Goal: Task Accomplishment & Management: Manage account settings

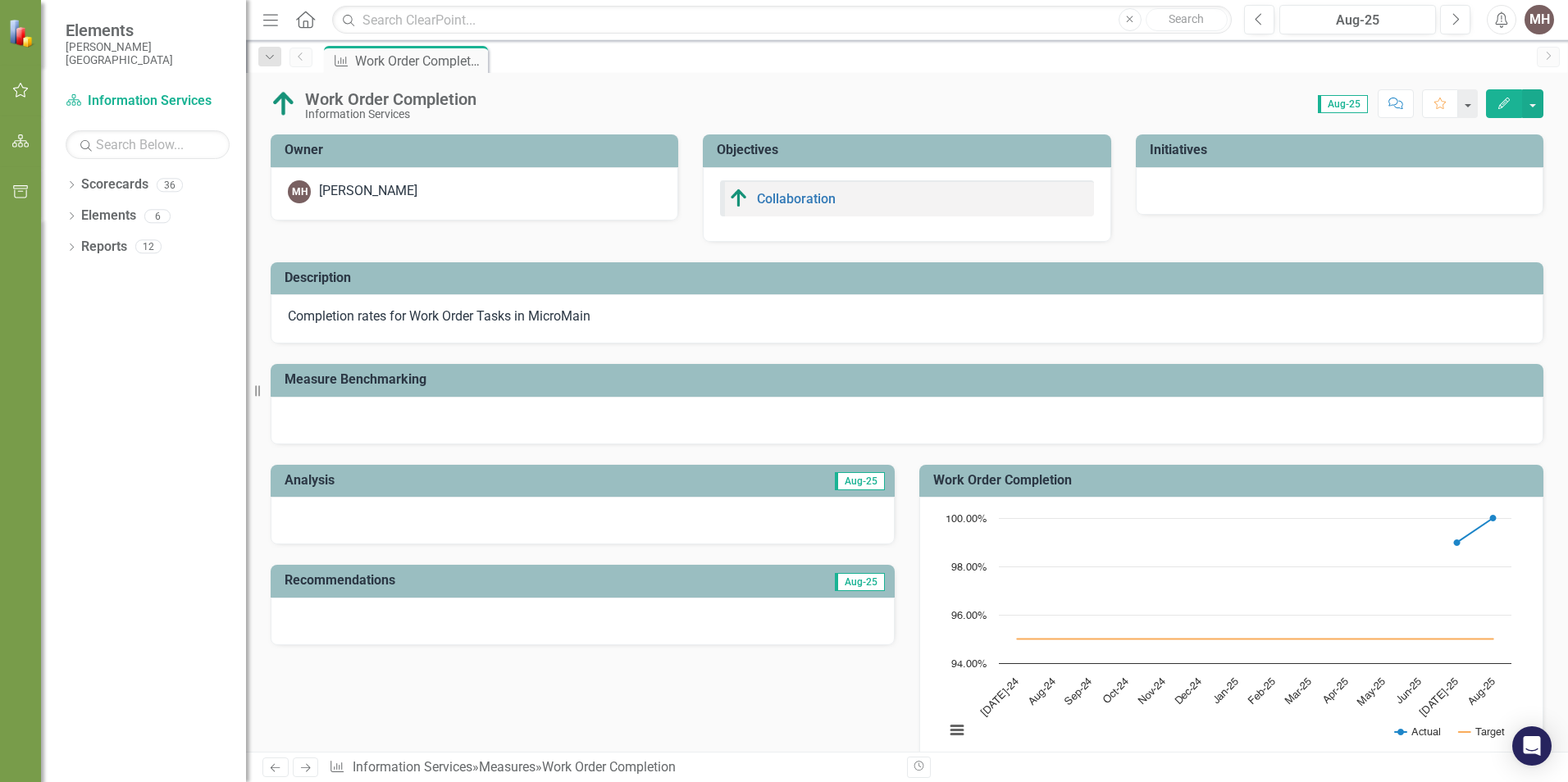
click at [71, 253] on div "Dropdown" at bounding box center [71, 249] width 12 height 14
click at [81, 270] on div "Dropdown Scorecard Scorecards 1" at bounding box center [160, 278] width 174 height 31
click at [196, 400] on div "3" at bounding box center [190, 399] width 27 height 14
click at [71, 214] on icon "Dropdown" at bounding box center [71, 218] width 12 height 9
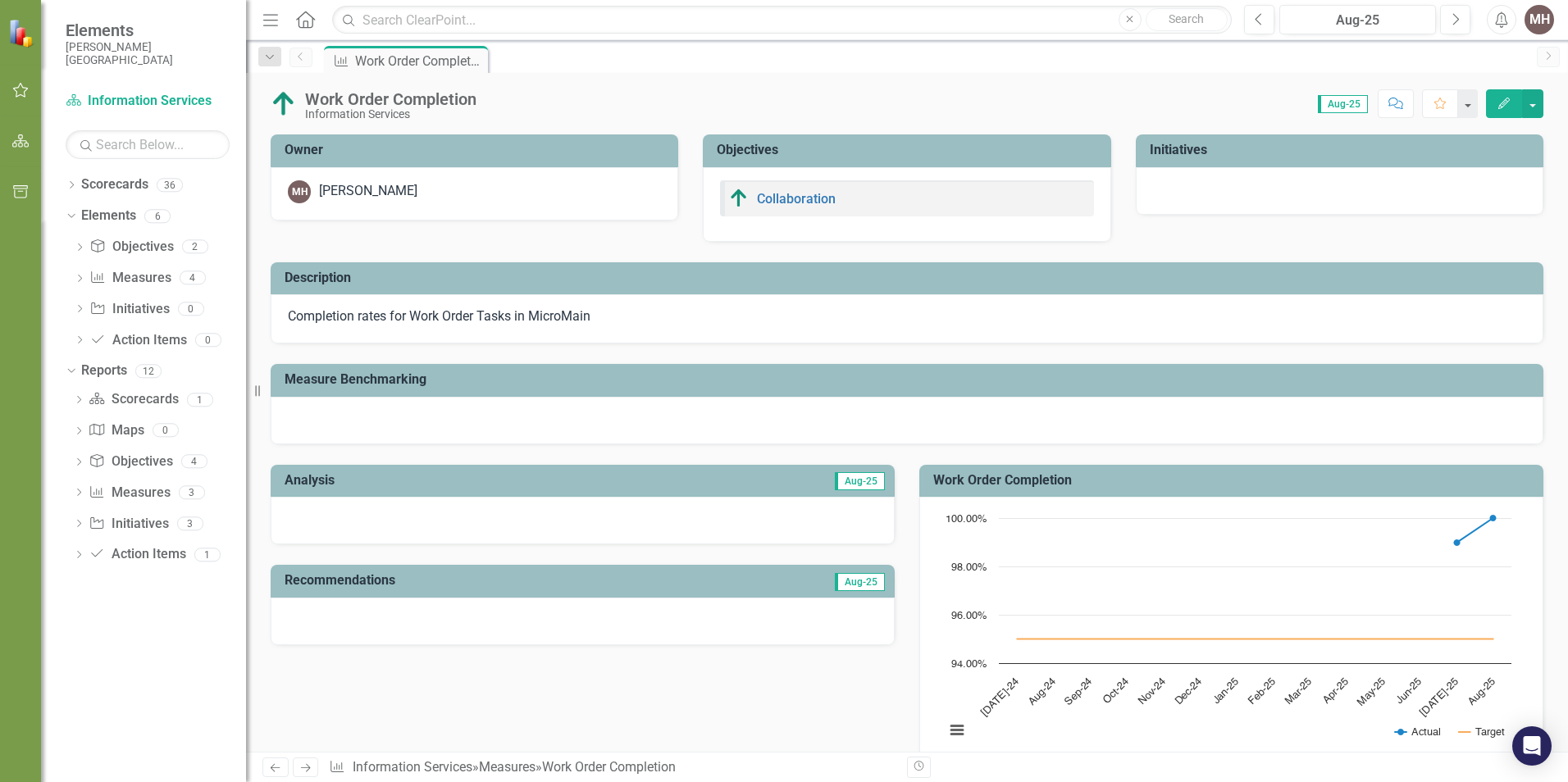
click at [192, 242] on div "2" at bounding box center [195, 247] width 27 height 14
click at [274, 56] on icon "Dropdown" at bounding box center [270, 57] width 15 height 12
click at [674, 70] on div "Measure Work Order Completion Pin" at bounding box center [924, 59] width 1208 height 27
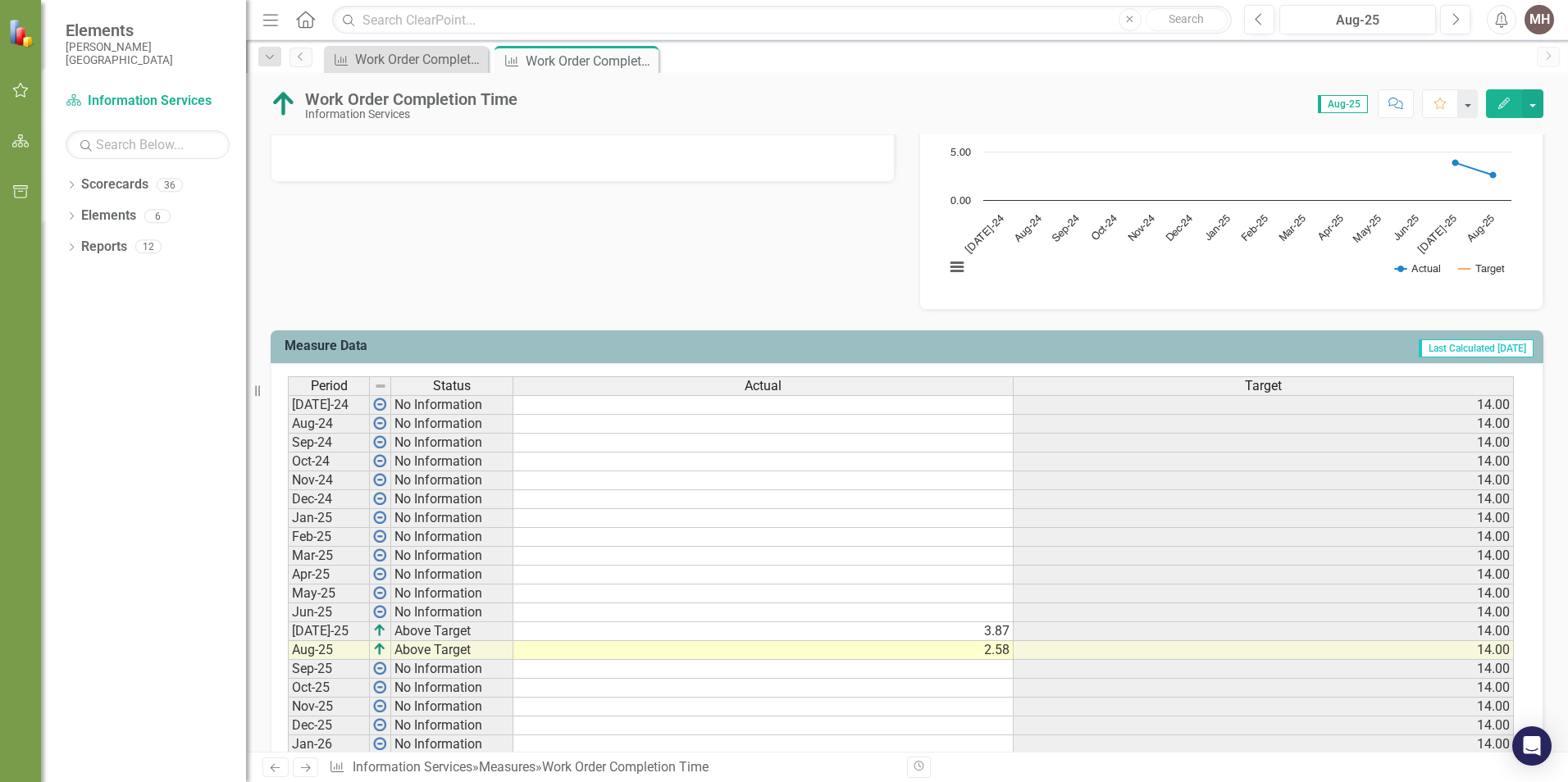
scroll to position [574, 0]
